Goal: Information Seeking & Learning: Learn about a topic

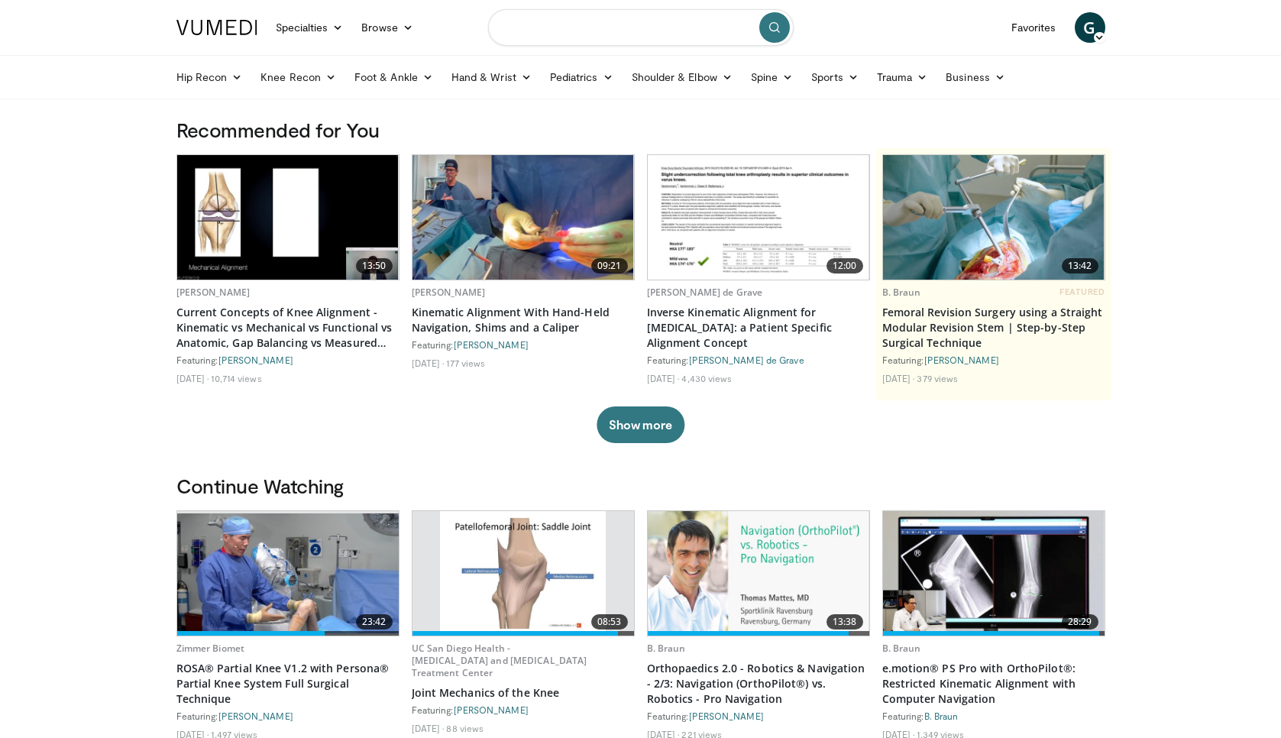
click at [552, 33] on input "Search topics, interventions" at bounding box center [641, 27] width 306 height 37
type input "**********"
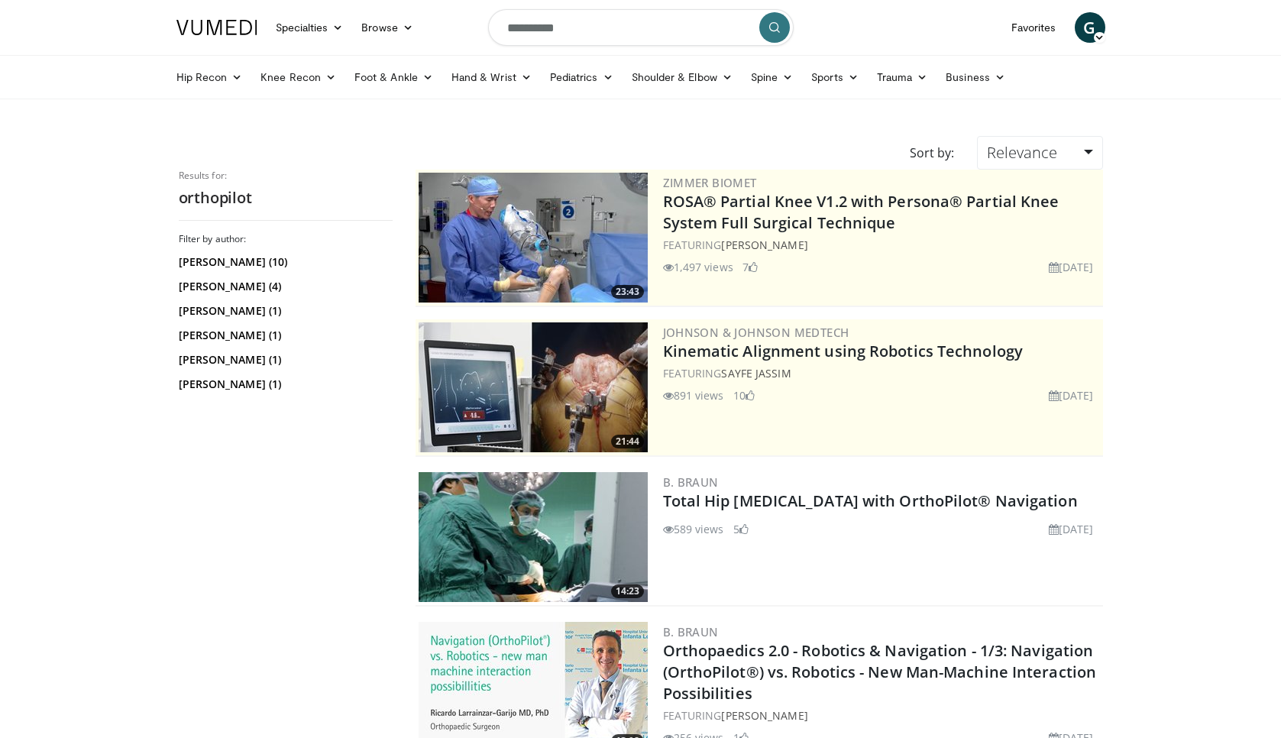
click at [575, 501] on img at bounding box center [533, 537] width 229 height 130
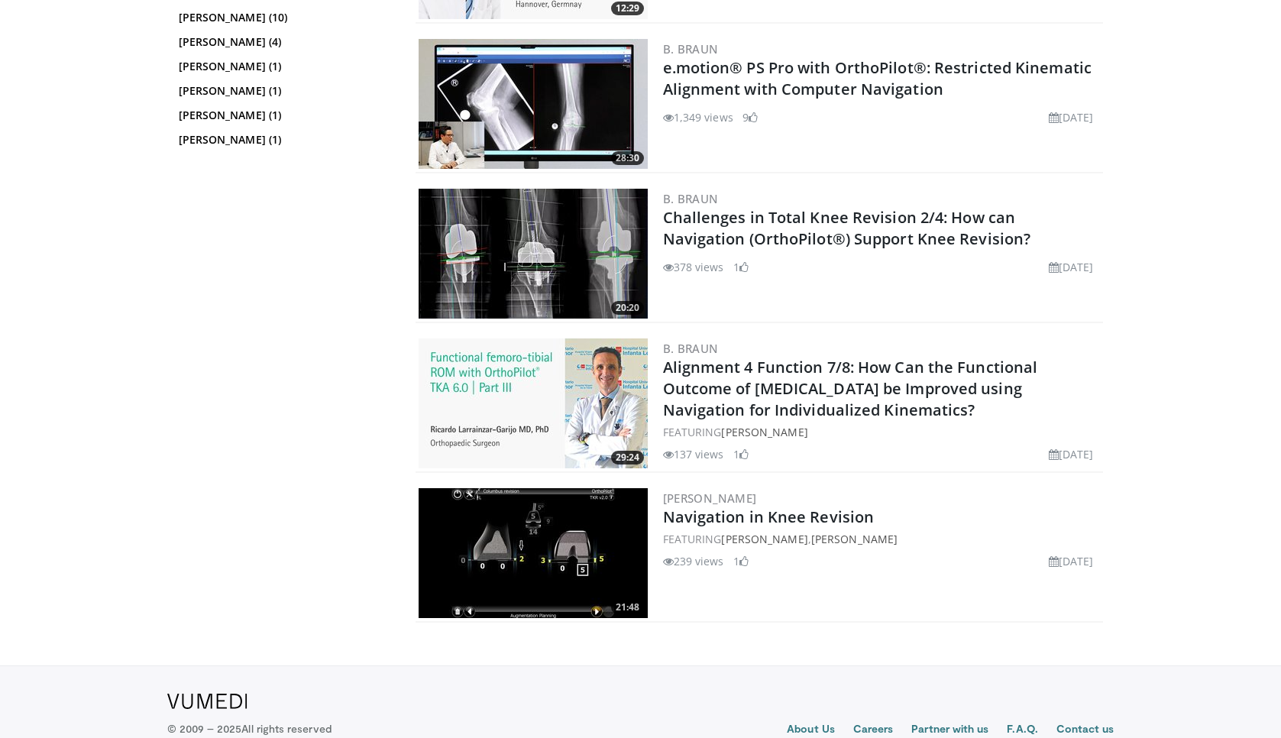
scroll to position [1469, 0]
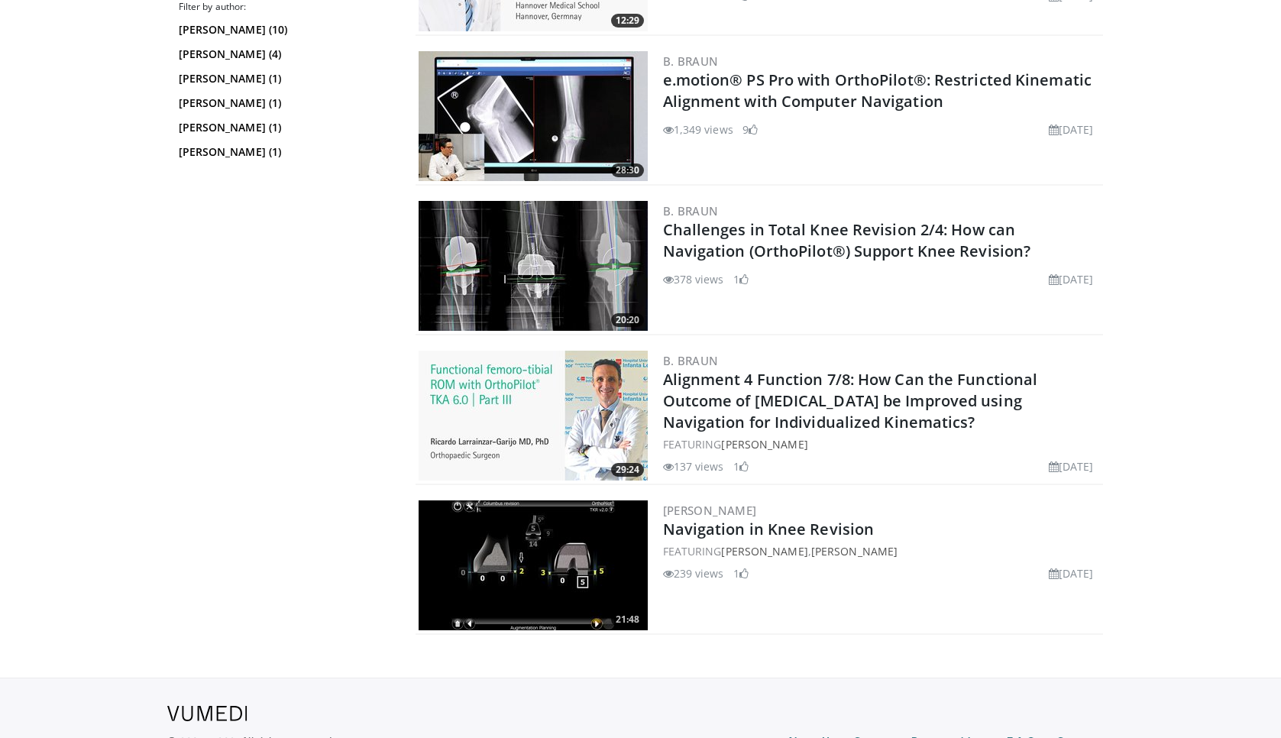
click at [539, 118] on img at bounding box center [533, 116] width 229 height 130
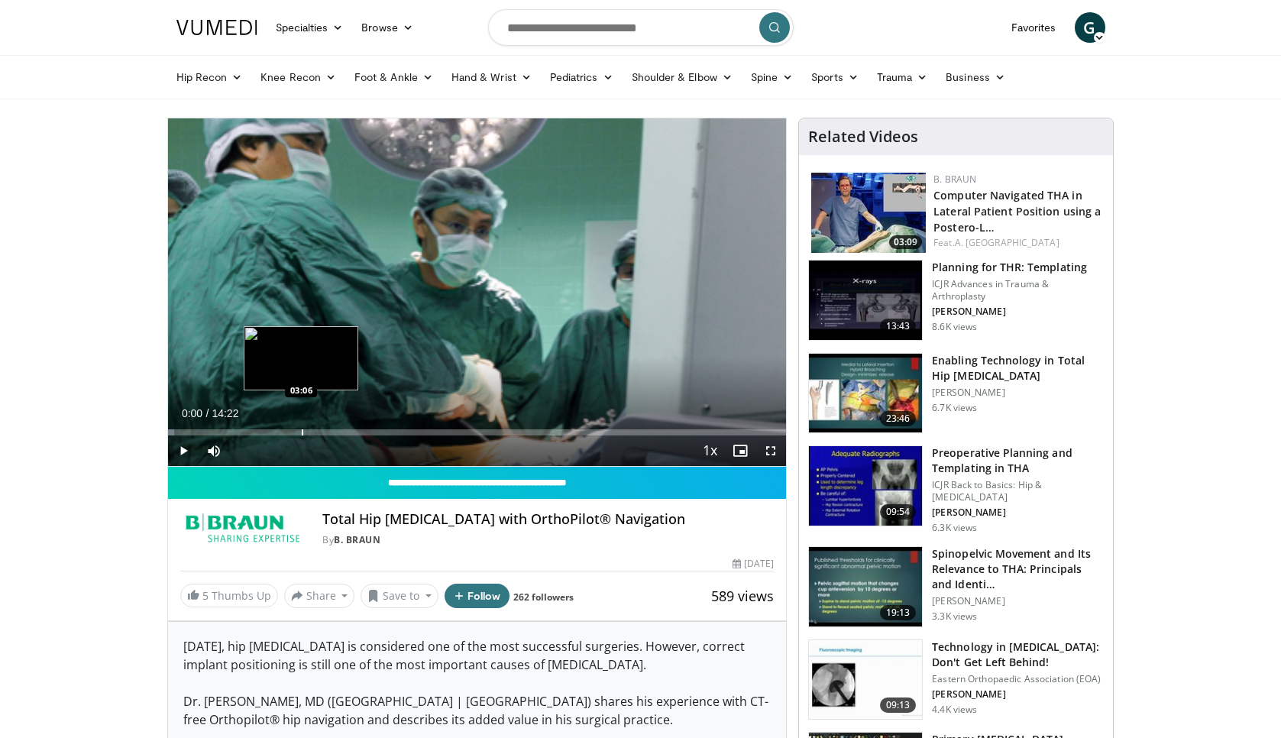
click at [301, 428] on div "Loaded : 1.11% 00:00 03:06" at bounding box center [477, 428] width 619 height 15
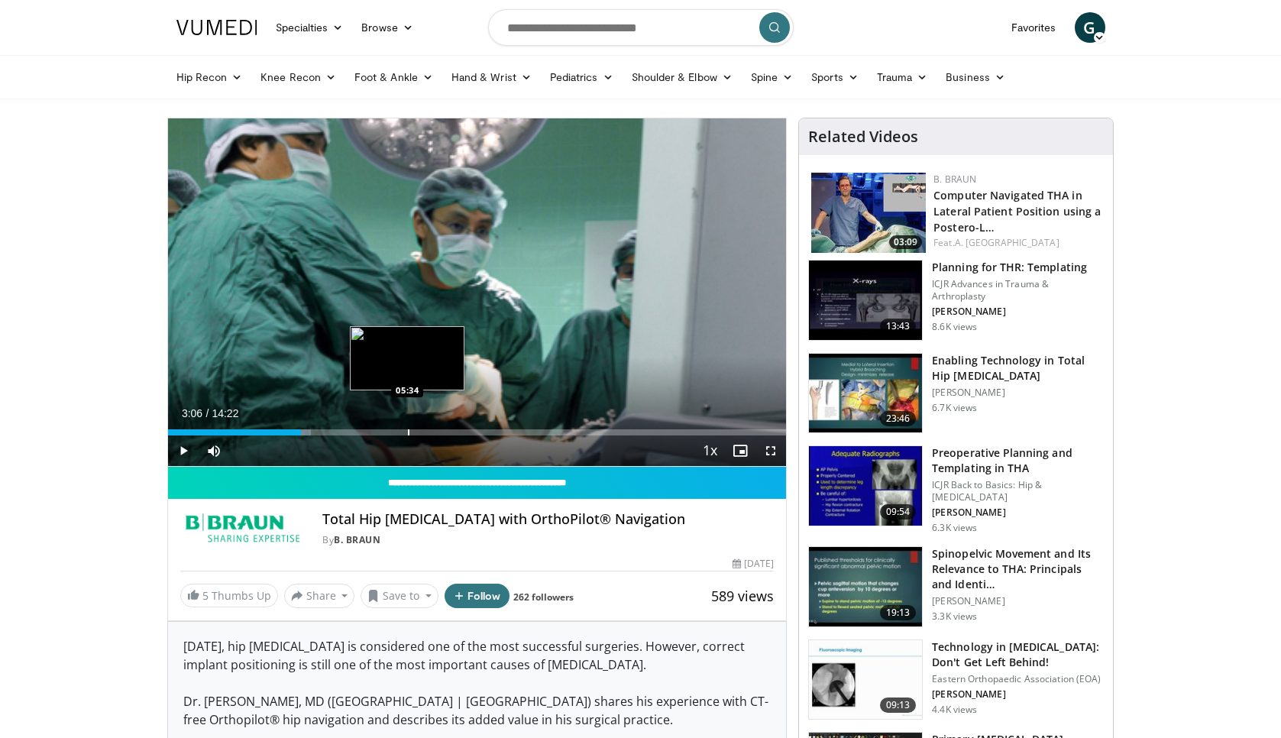
click at [408, 429] on div "Progress Bar" at bounding box center [409, 432] width 2 height 6
click at [451, 428] on div "Loaded : 57.48% 05:34 06:35" at bounding box center [477, 428] width 619 height 15
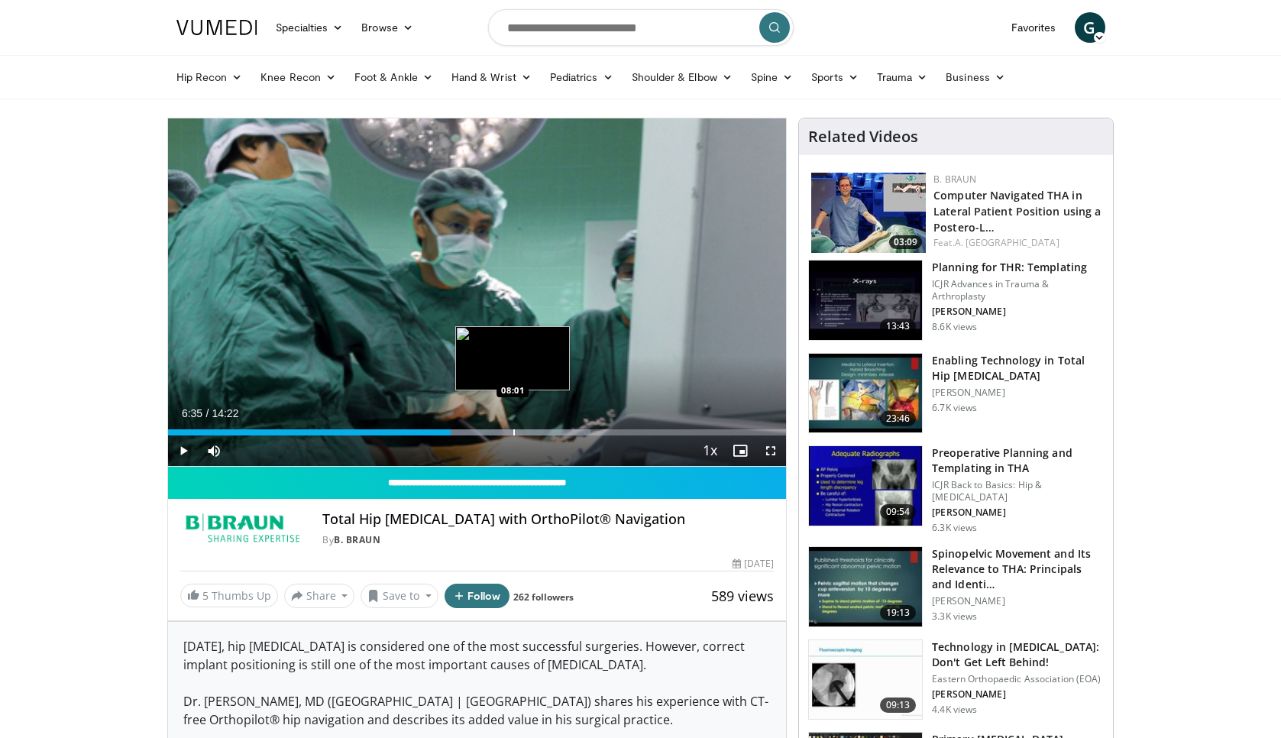
click at [513, 429] on div "Progress Bar" at bounding box center [514, 432] width 2 height 6
click at [567, 427] on div "Loaded : 81.14% 08:01 09:16" at bounding box center [477, 428] width 619 height 15
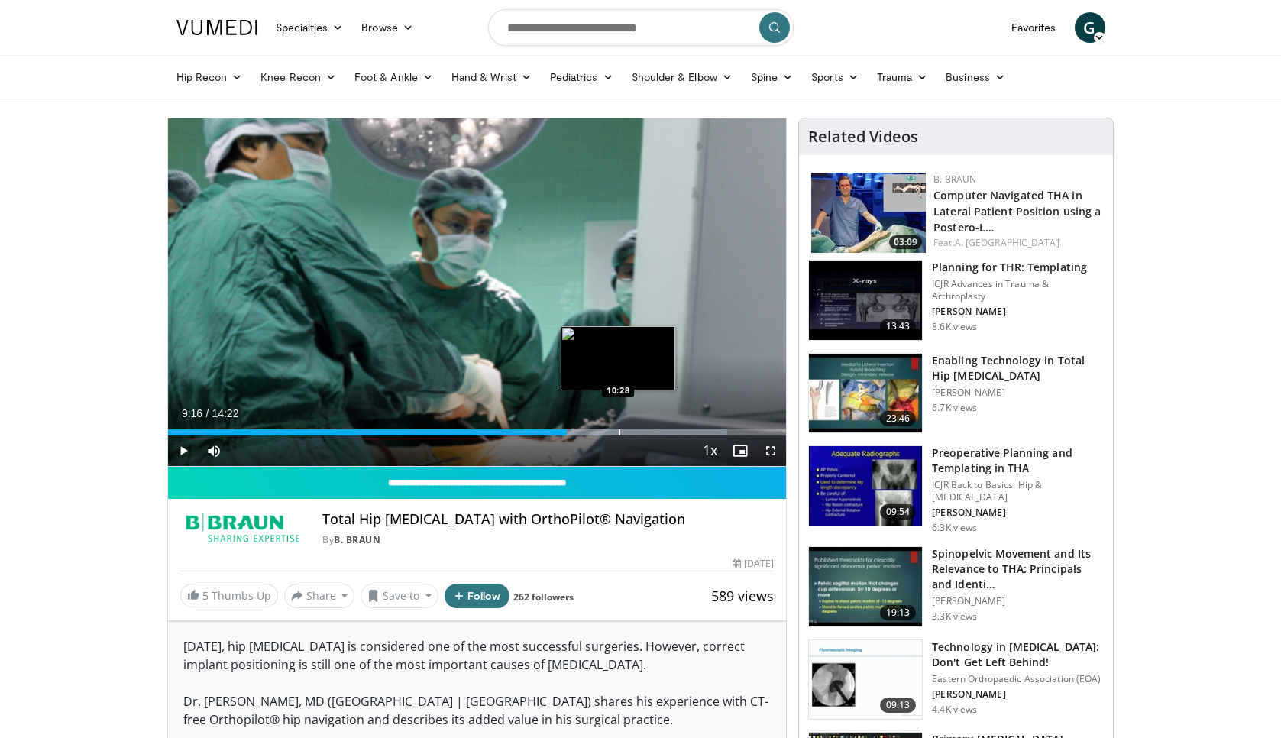
click at [618, 423] on div "Loaded : 90.42% 09:16 10:28" at bounding box center [477, 428] width 619 height 15
click at [653, 424] on div "Loaded : 99.69% 10:28 11:17" at bounding box center [477, 428] width 619 height 15
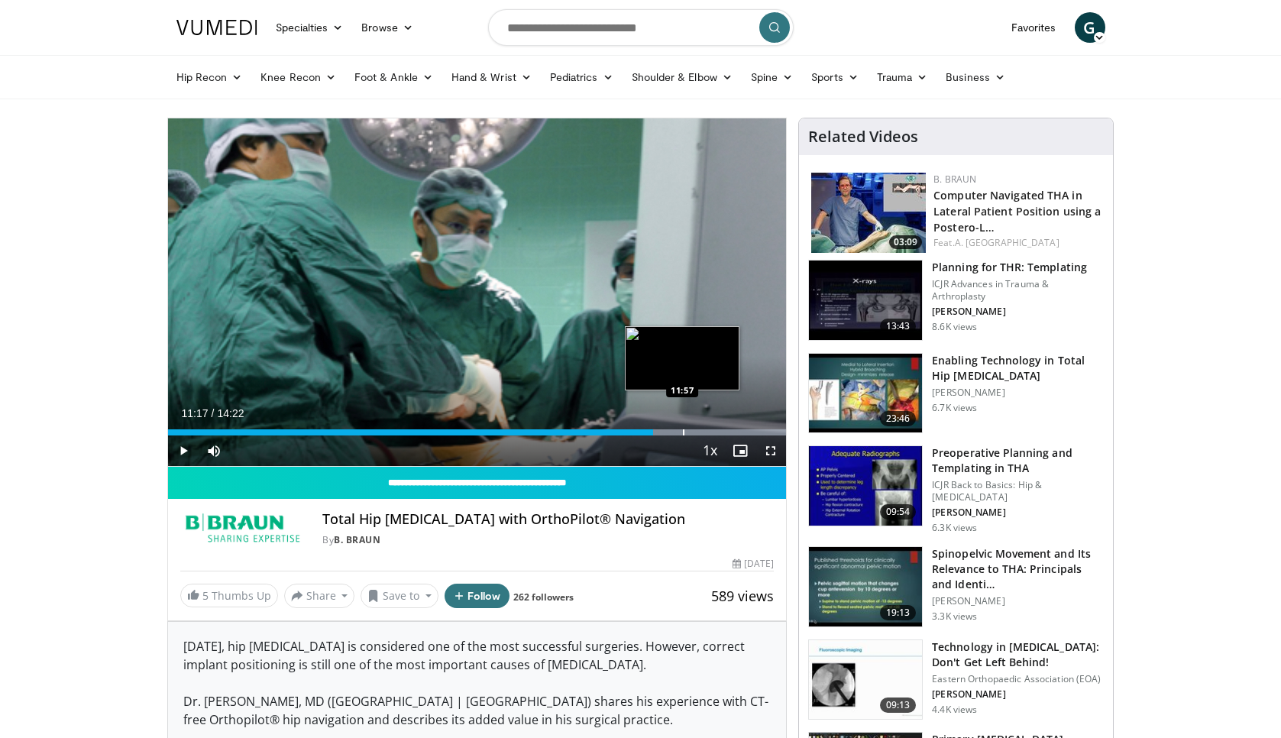
click at [682, 425] on div "Loaded : 99.99% 11:17 11:57" at bounding box center [477, 428] width 619 height 15
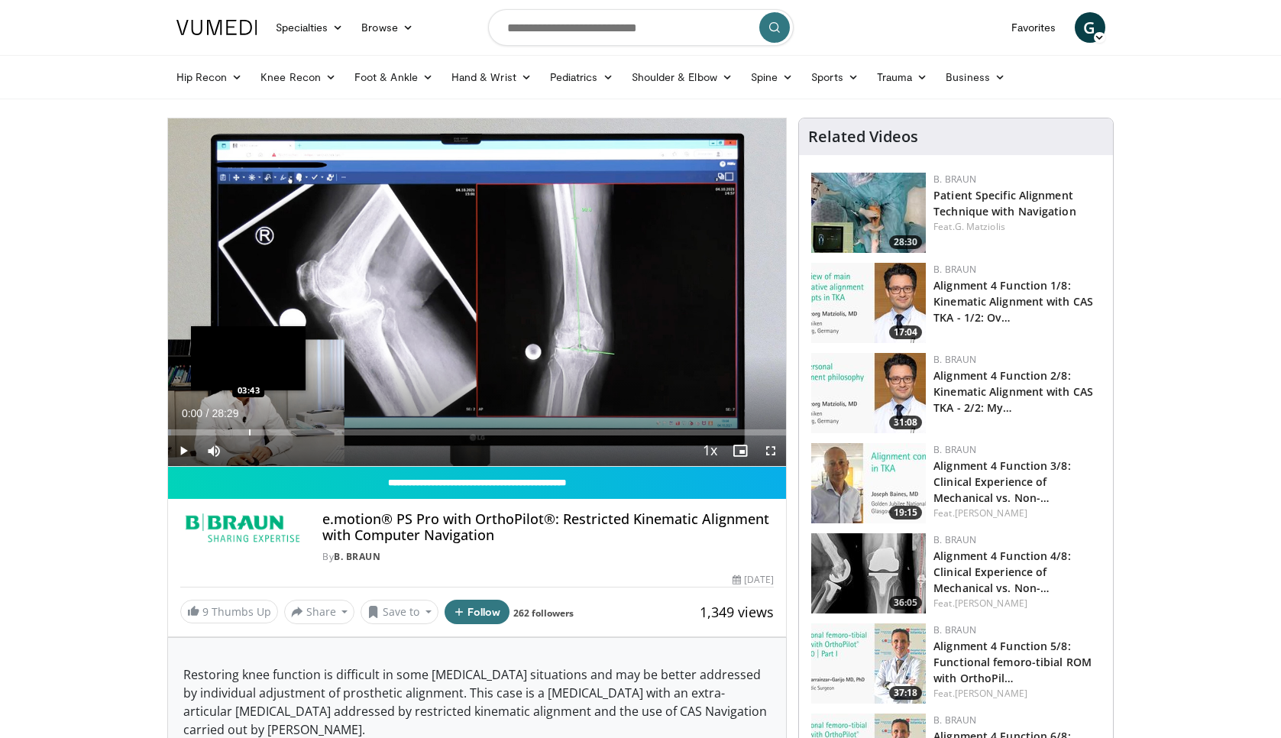
click at [248, 424] on div "Loaded : 0.58% 00:00 03:43" at bounding box center [477, 428] width 619 height 15
click at [286, 425] on div "Loaded : 13.47% 03:43 05:29" at bounding box center [477, 428] width 619 height 15
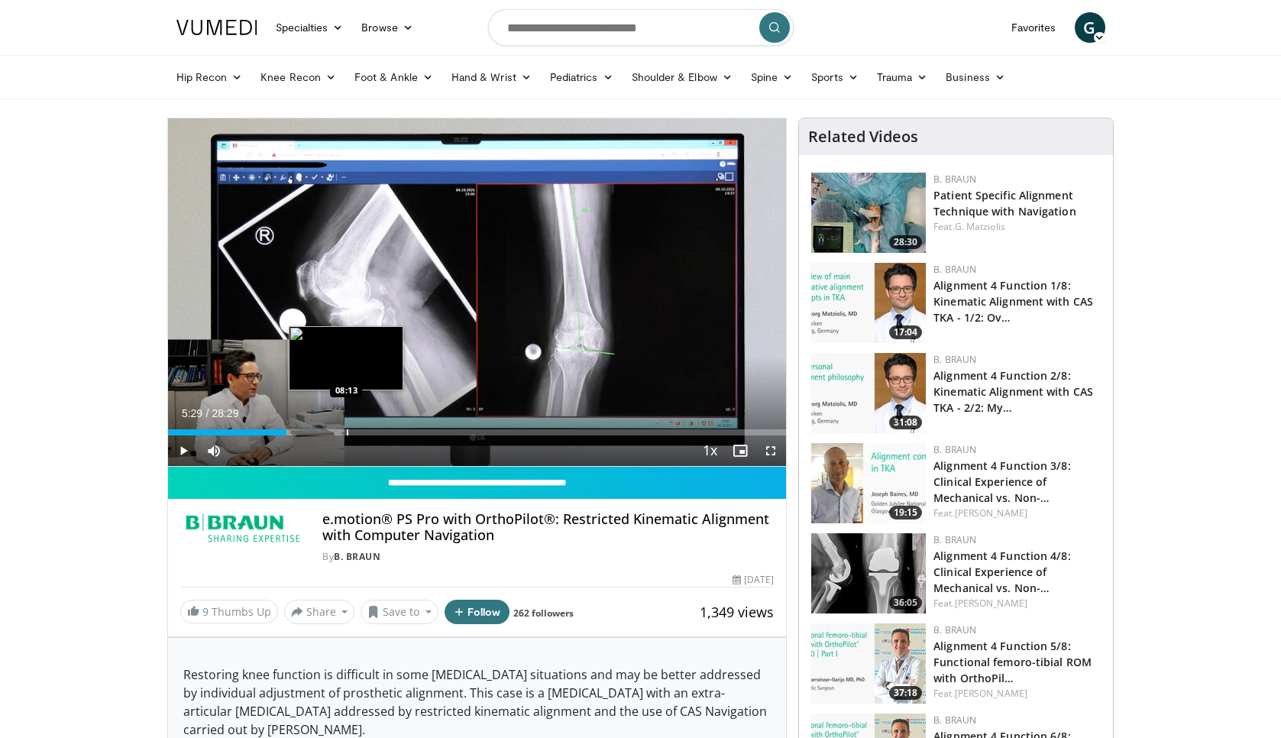
click at [346, 426] on div "Loaded : 19.32% 05:29 08:13" at bounding box center [477, 428] width 619 height 15
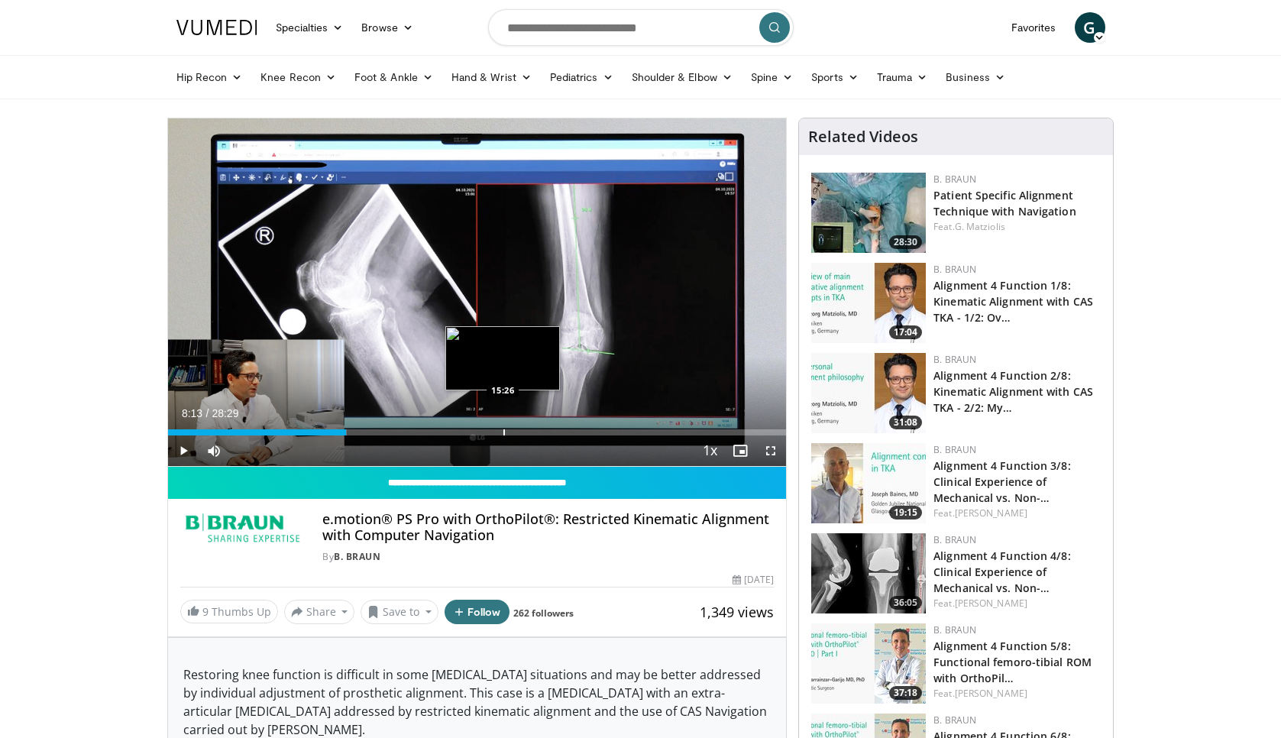
click at [503, 434] on div "Progress Bar" at bounding box center [504, 432] width 2 height 6
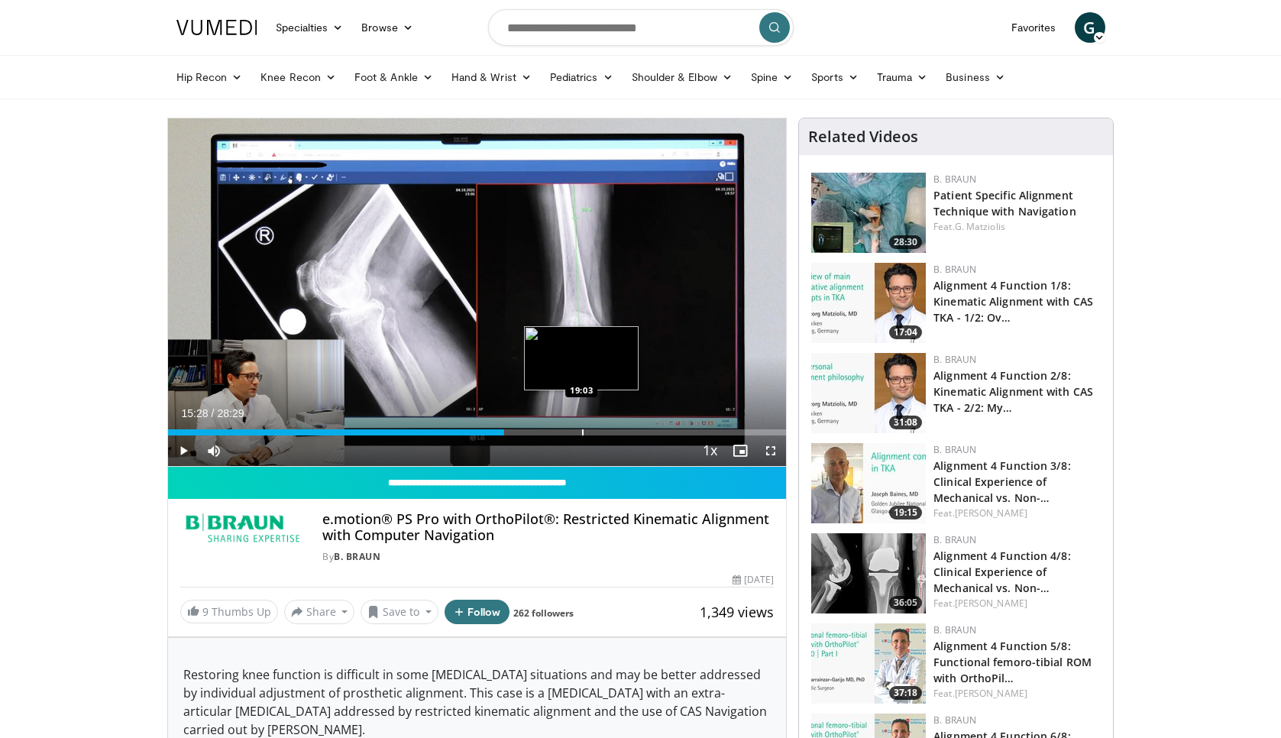
click at [582, 431] on div "Progress Bar" at bounding box center [583, 432] width 2 height 6
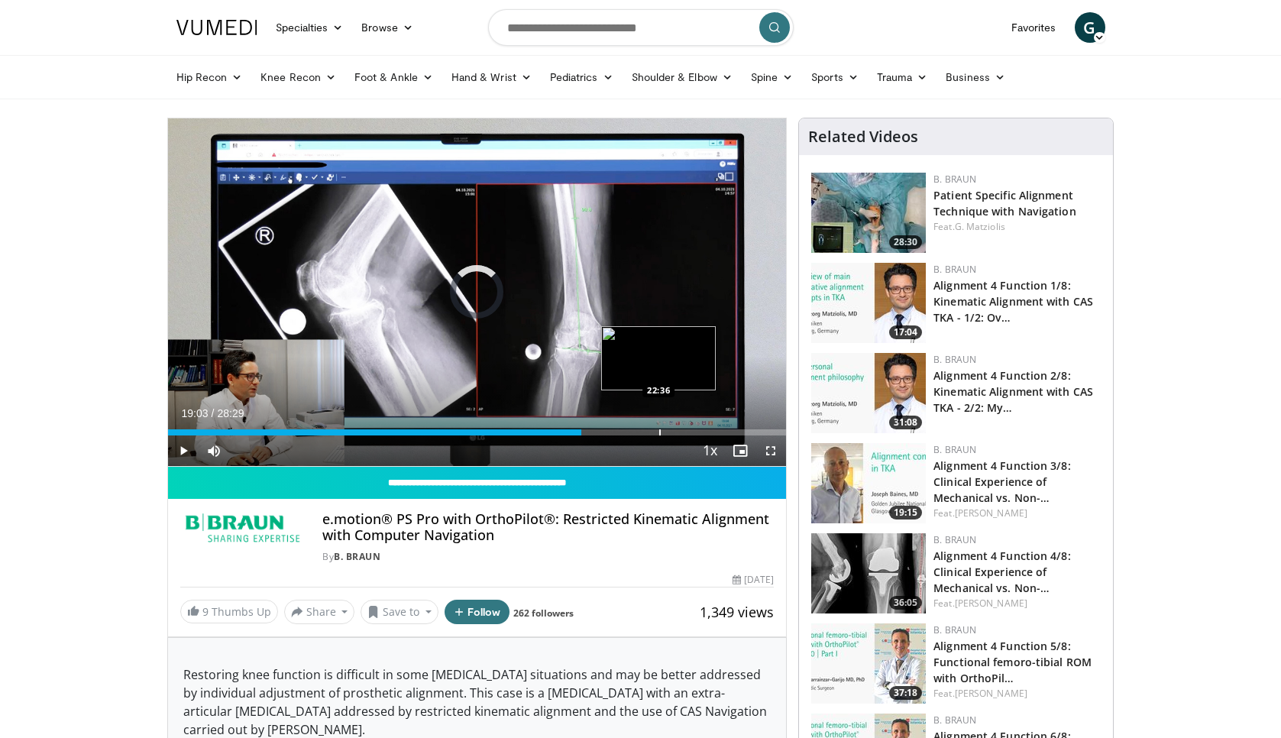
click at [659, 429] on div "Progress Bar" at bounding box center [660, 432] width 2 height 6
click at [683, 429] on div "Progress Bar" at bounding box center [684, 432] width 2 height 6
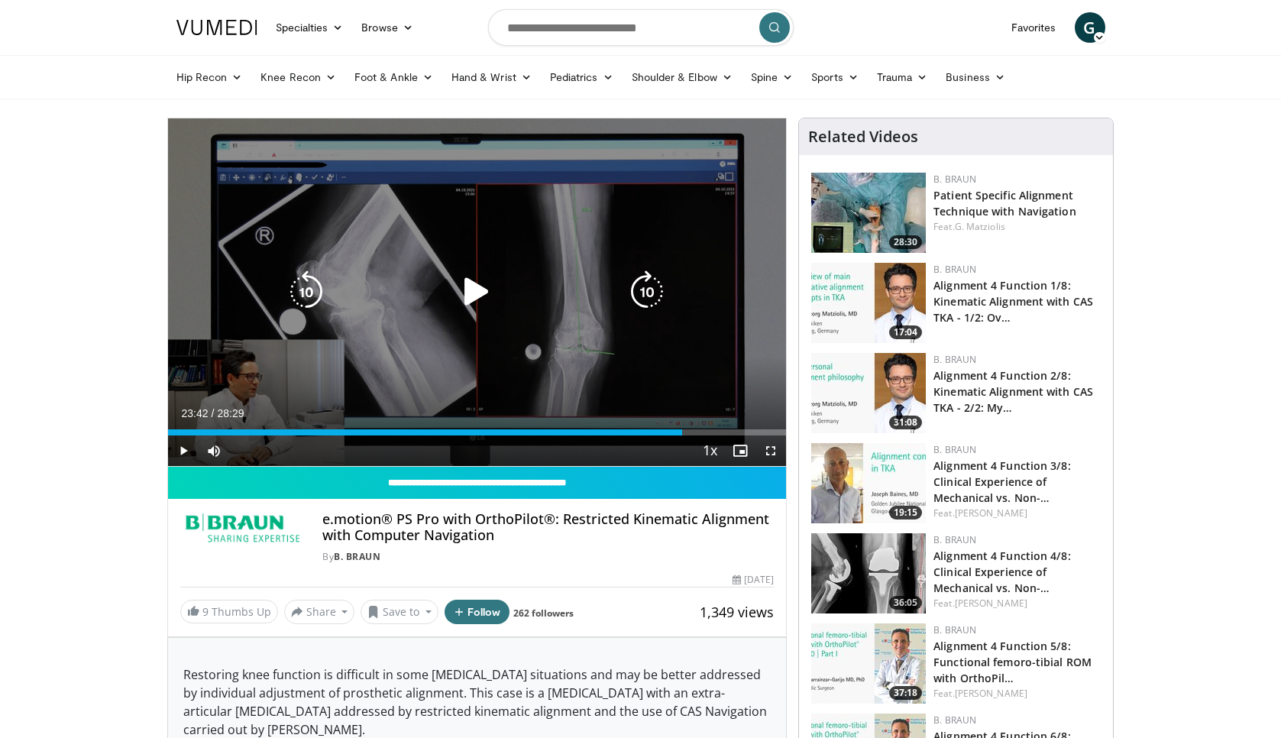
click at [421, 378] on div "10 seconds Tap to unmute" at bounding box center [477, 292] width 619 height 348
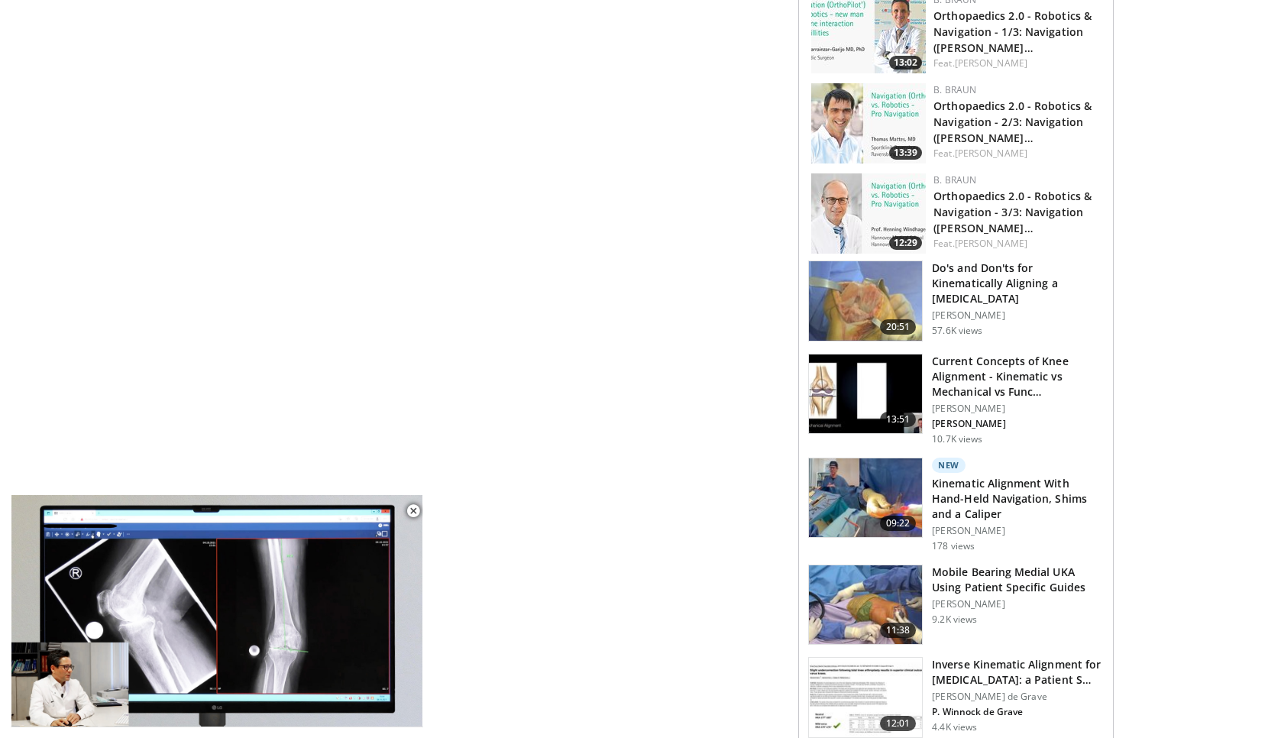
scroll to position [997, 0]
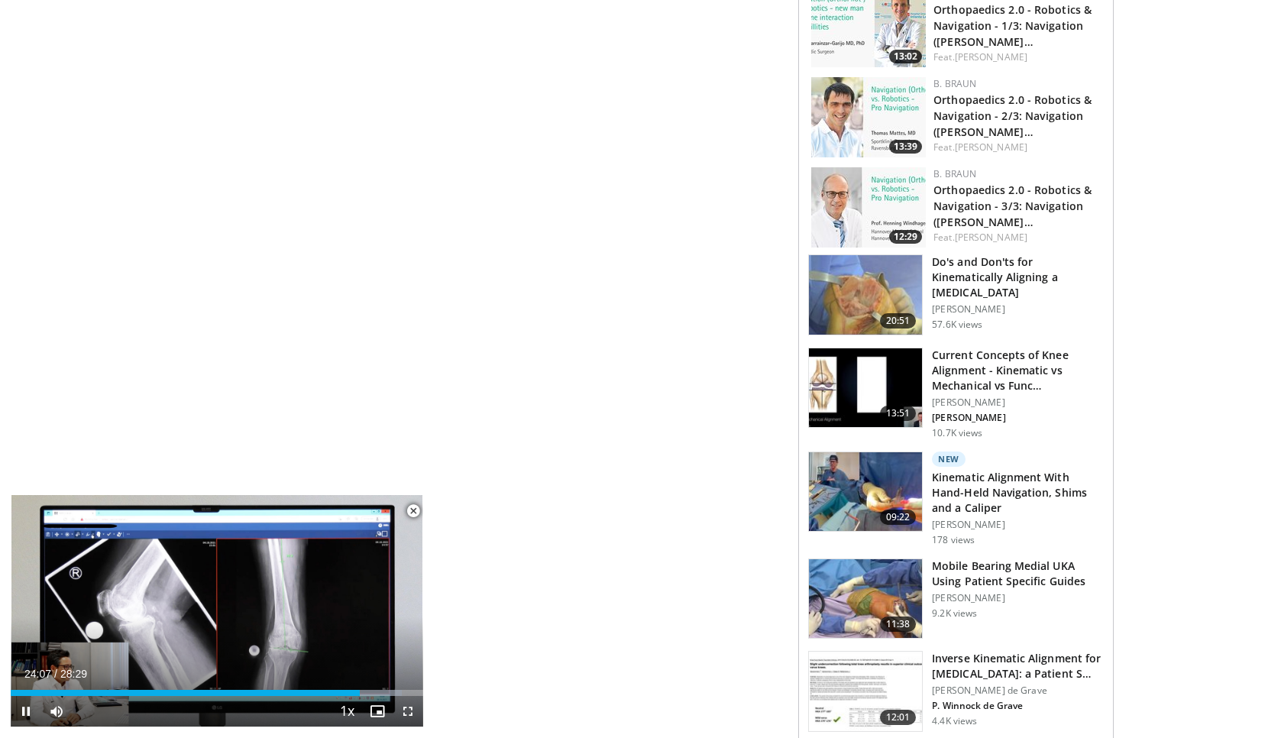
click at [407, 710] on span "Video Player" at bounding box center [408, 711] width 31 height 31
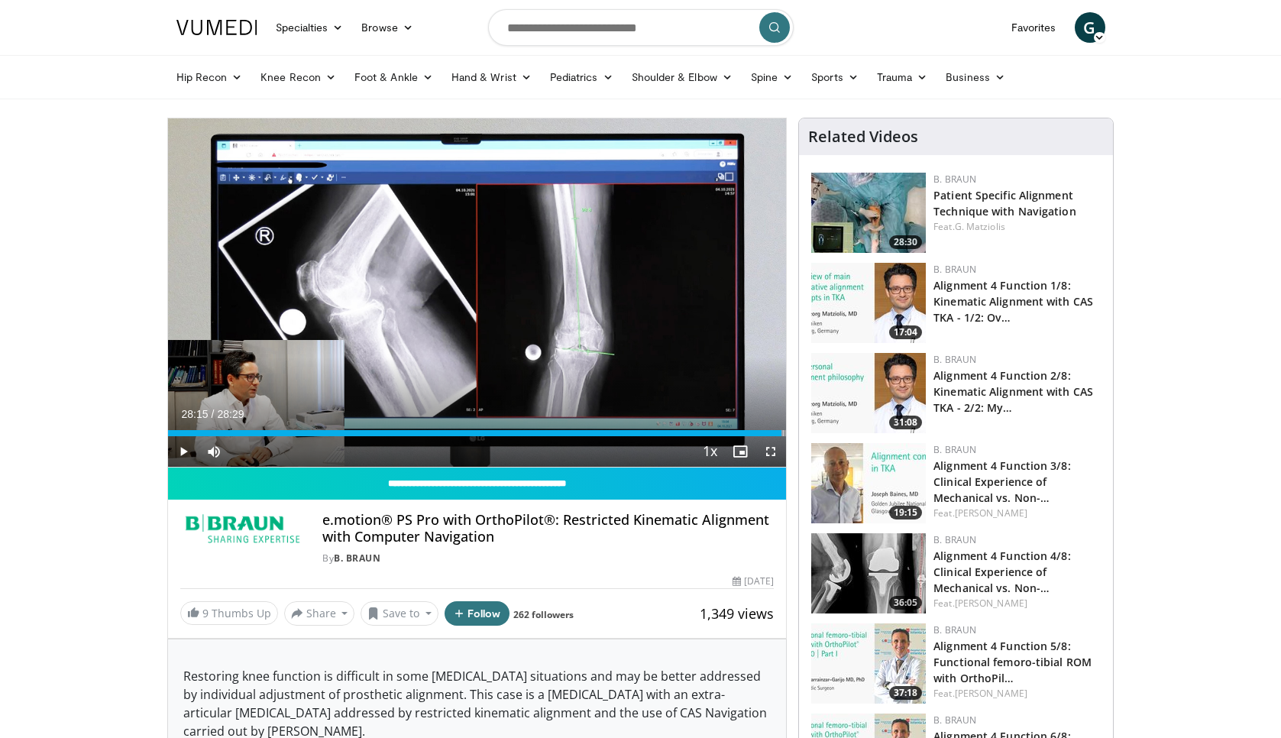
scroll to position [0, 0]
click at [874, 205] on img at bounding box center [868, 213] width 115 height 80
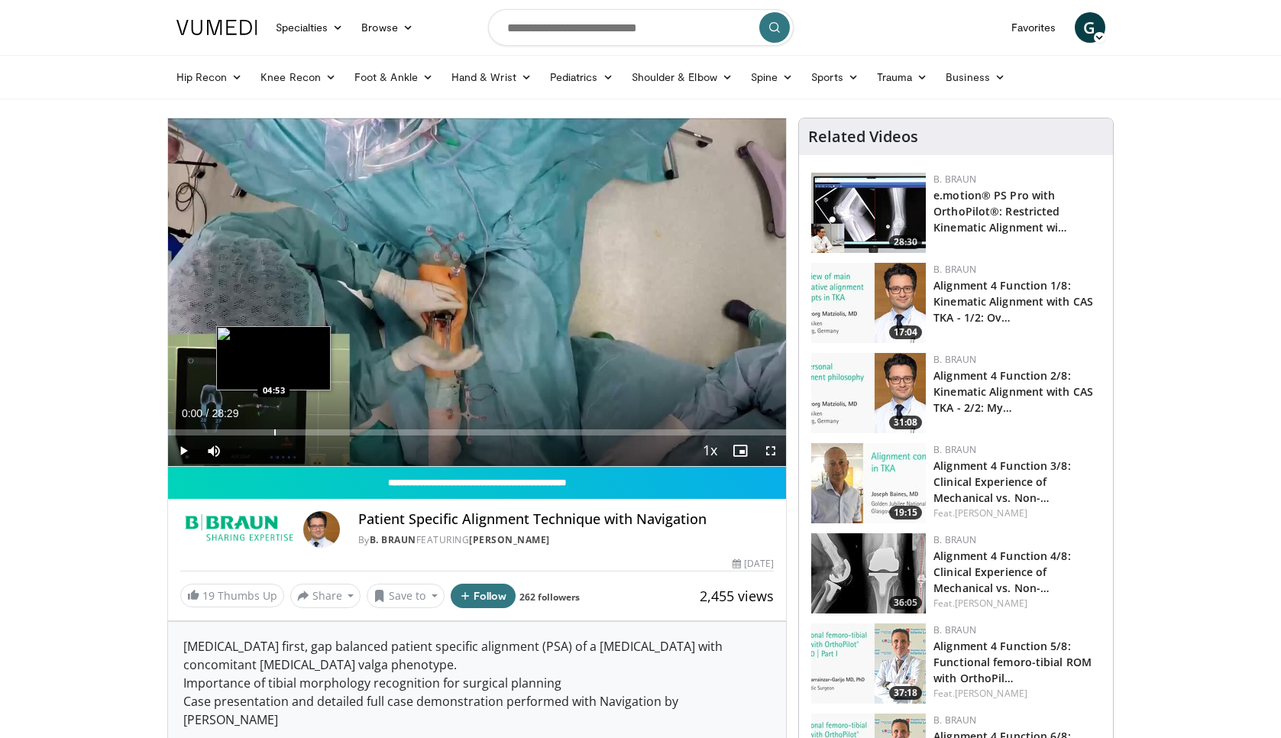
click at [273, 423] on div "Loaded : 0.56% 00:00 04:53" at bounding box center [477, 428] width 619 height 15
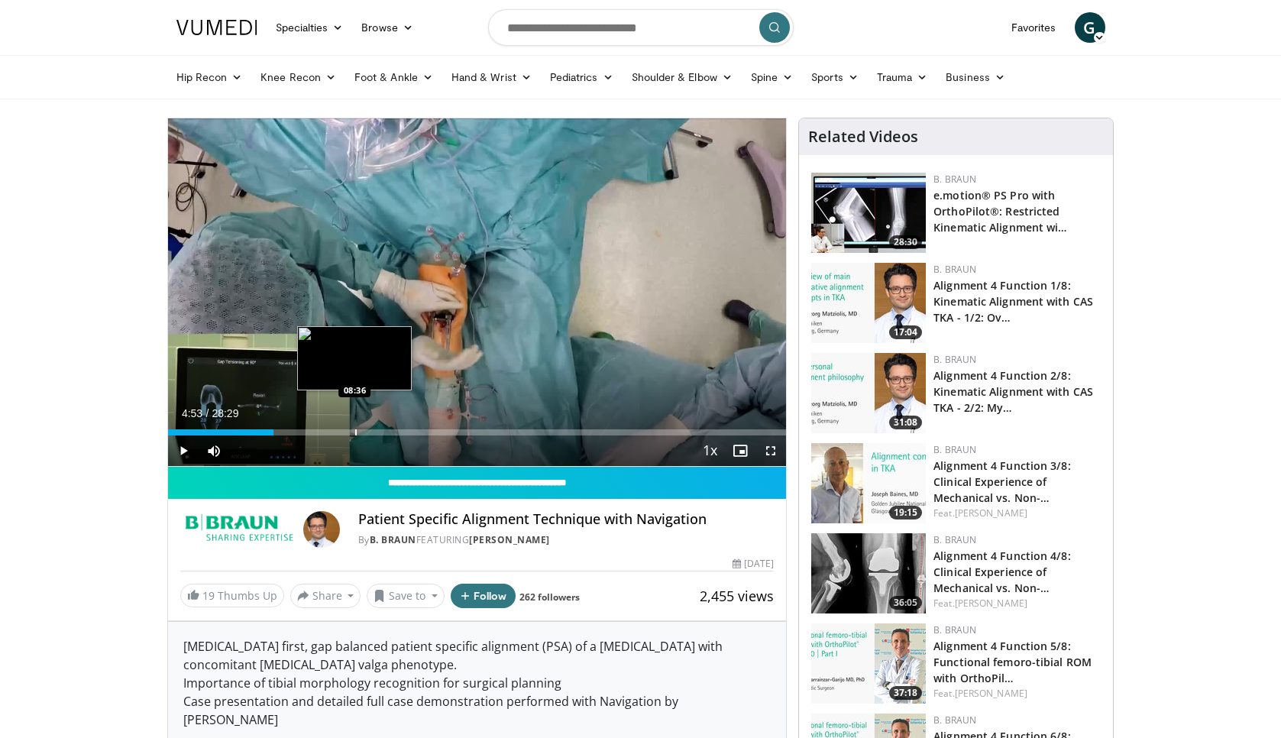
click at [354, 428] on div "Loaded : 3.51% 04:53 08:36" at bounding box center [477, 428] width 619 height 15
click at [408, 422] on div "Loaded : 30.45% 08:36 11:04" at bounding box center [477, 428] width 619 height 15
click at [186, 448] on span "Video Player" at bounding box center [183, 450] width 31 height 31
click at [183, 442] on span "Video Player" at bounding box center [183, 450] width 31 height 31
